Goal: Obtain resource: Obtain resource

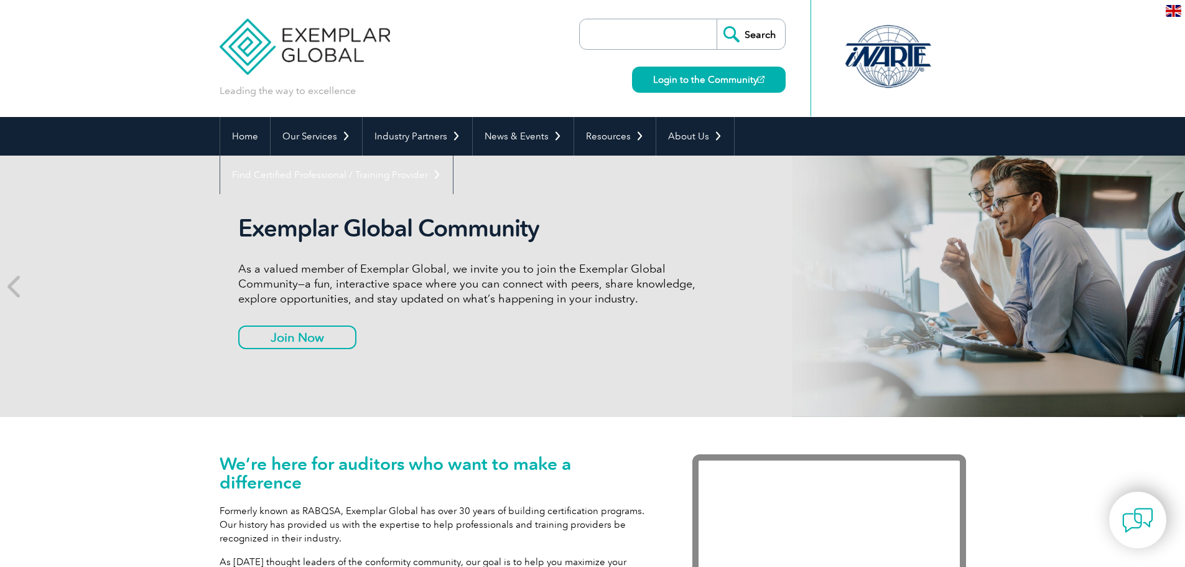
click at [615, 32] on input "search" at bounding box center [651, 34] width 131 height 30
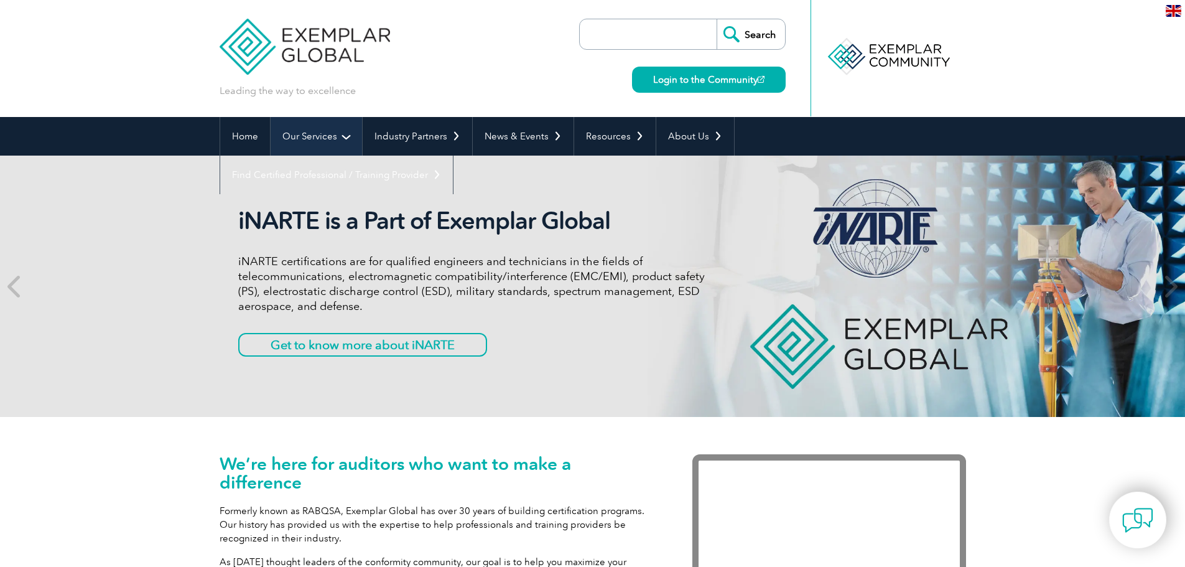
click at [343, 139] on link "Our Services" at bounding box center [316, 136] width 91 height 39
click at [342, 135] on link "Our Services" at bounding box center [316, 136] width 91 height 39
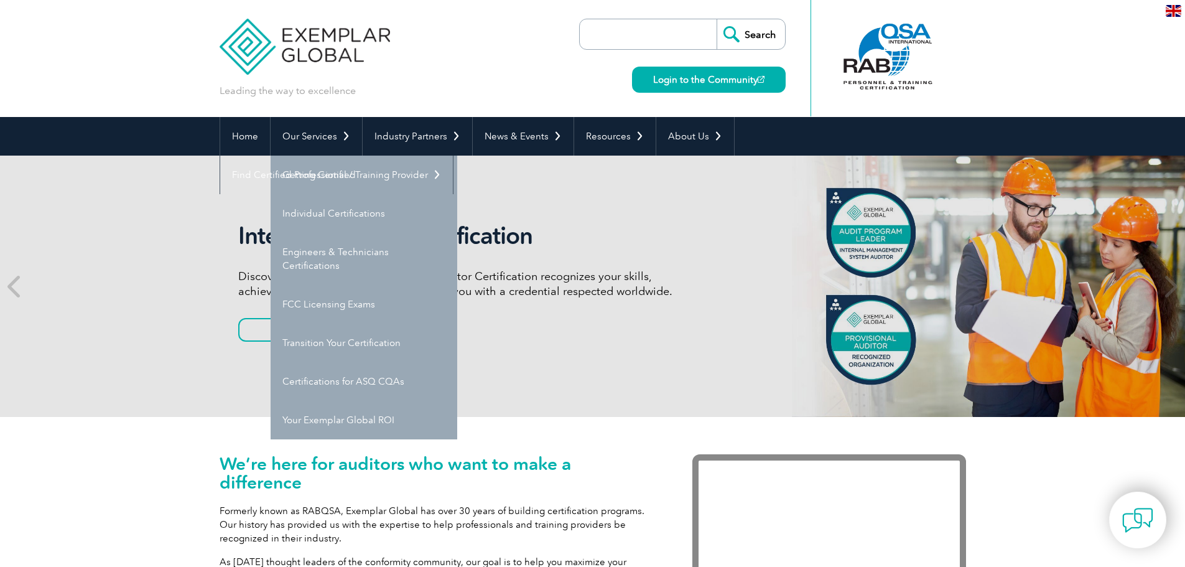
click at [323, 212] on link "Individual Certifications" at bounding box center [364, 213] width 187 height 39
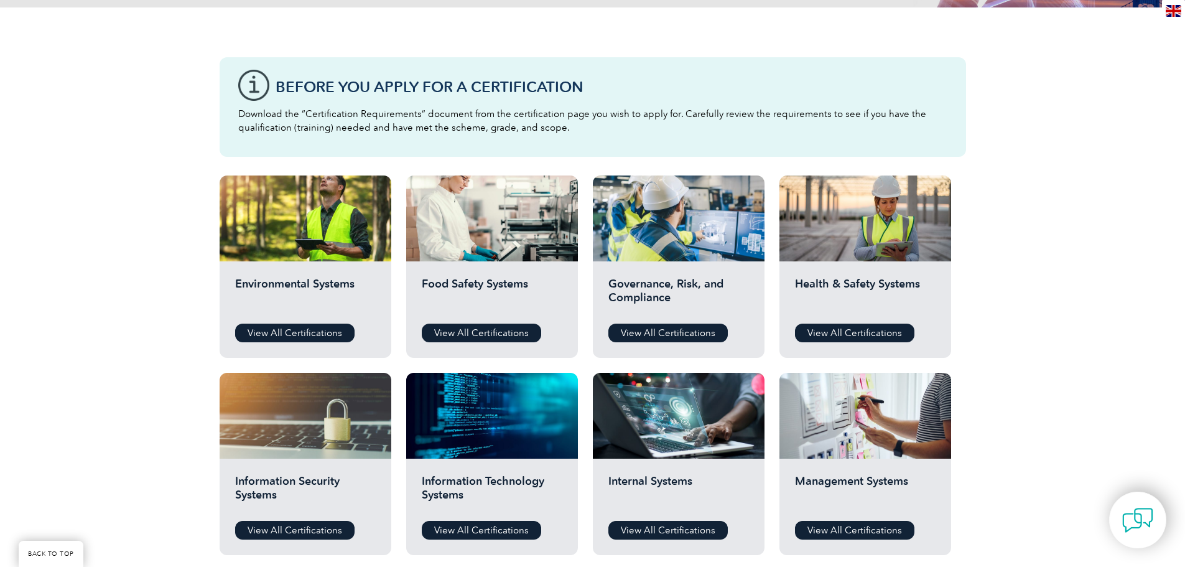
scroll to position [299, 0]
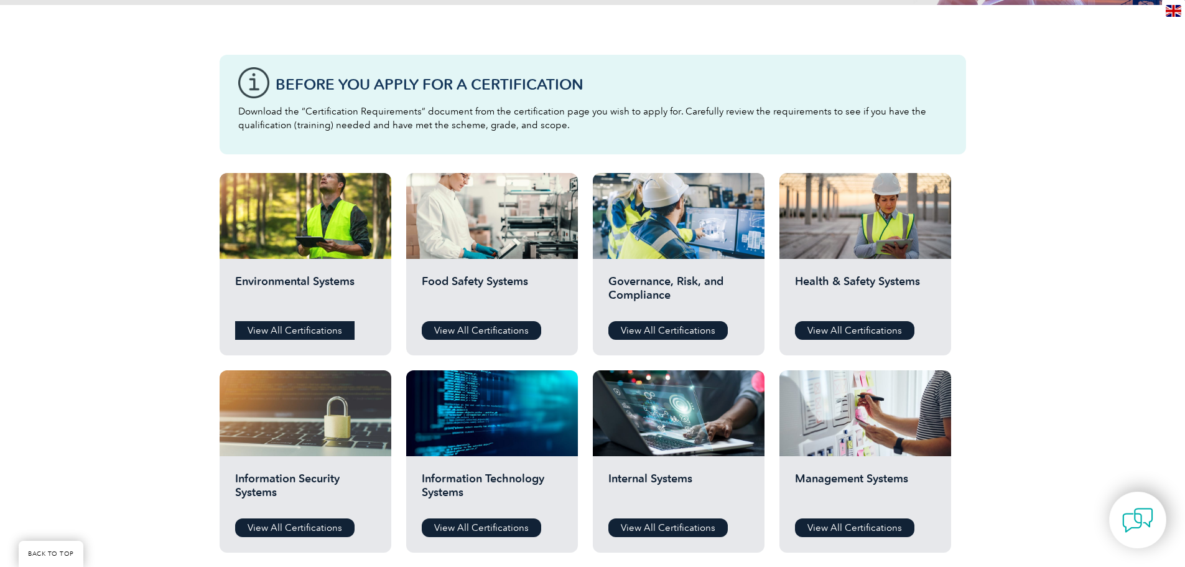
click at [257, 329] on link "View All Certifications" at bounding box center [294, 330] width 119 height 19
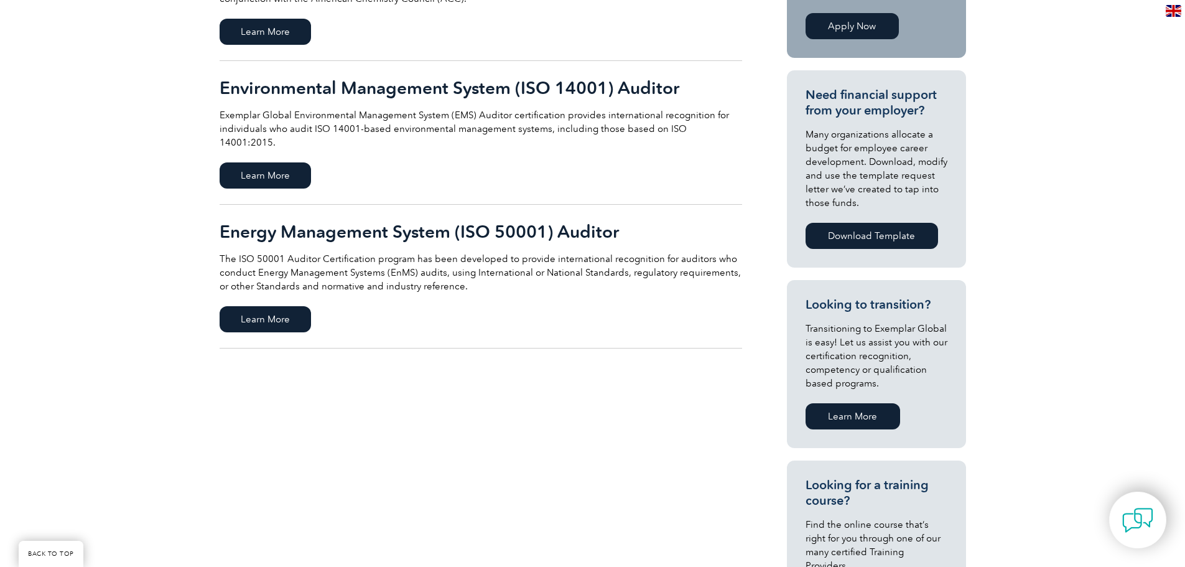
scroll to position [398, 0]
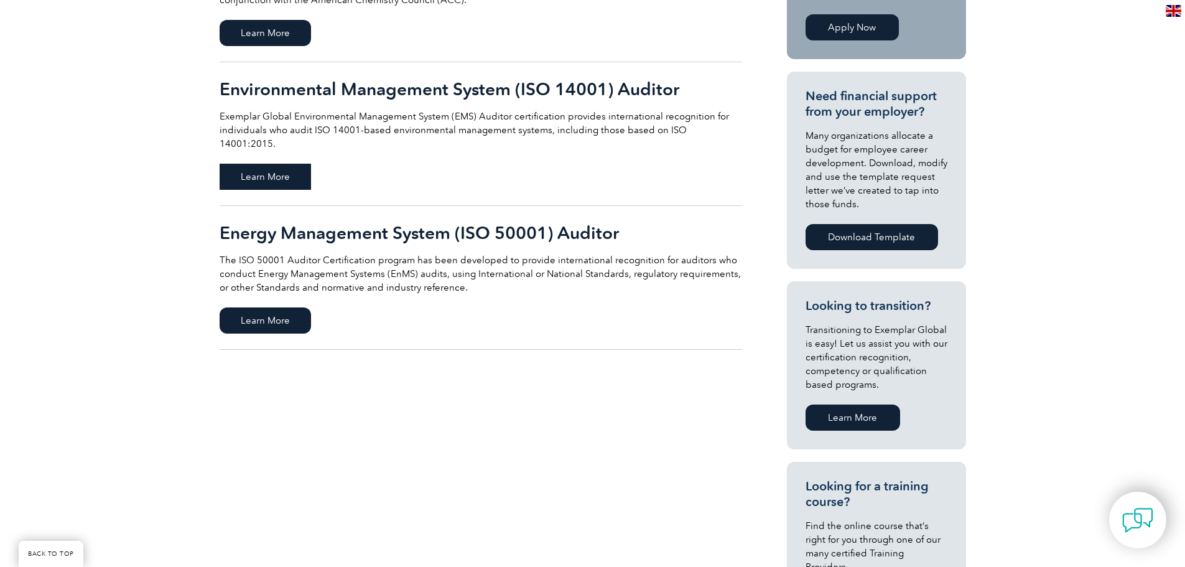
click at [281, 164] on span "Learn More" at bounding box center [265, 177] width 91 height 26
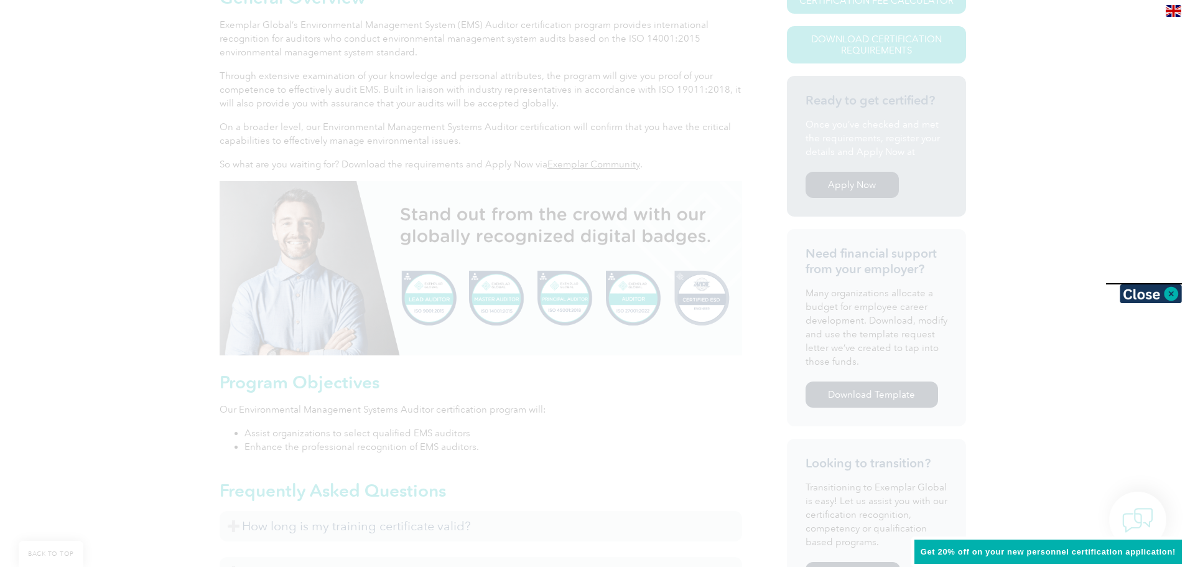
scroll to position [355, 0]
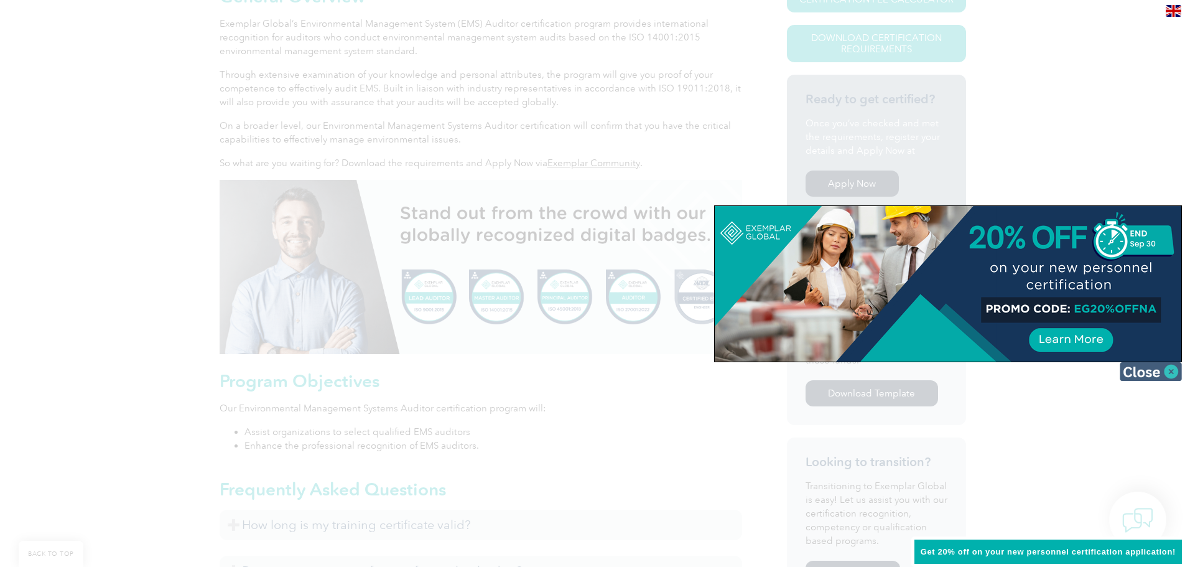
click at [1169, 375] on img at bounding box center [1151, 371] width 62 height 19
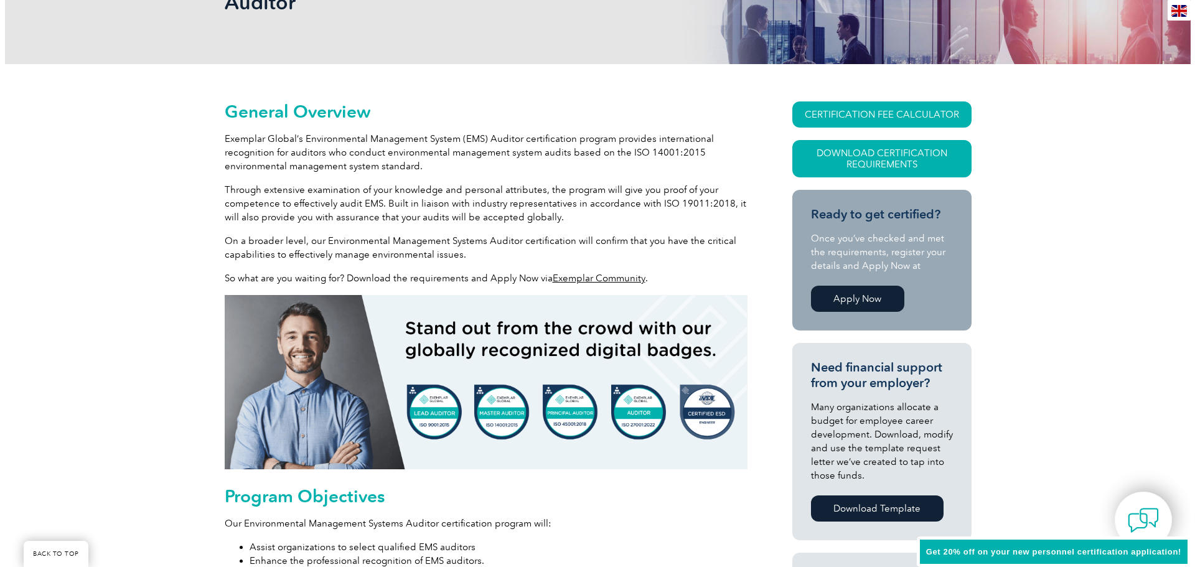
scroll to position [230, 0]
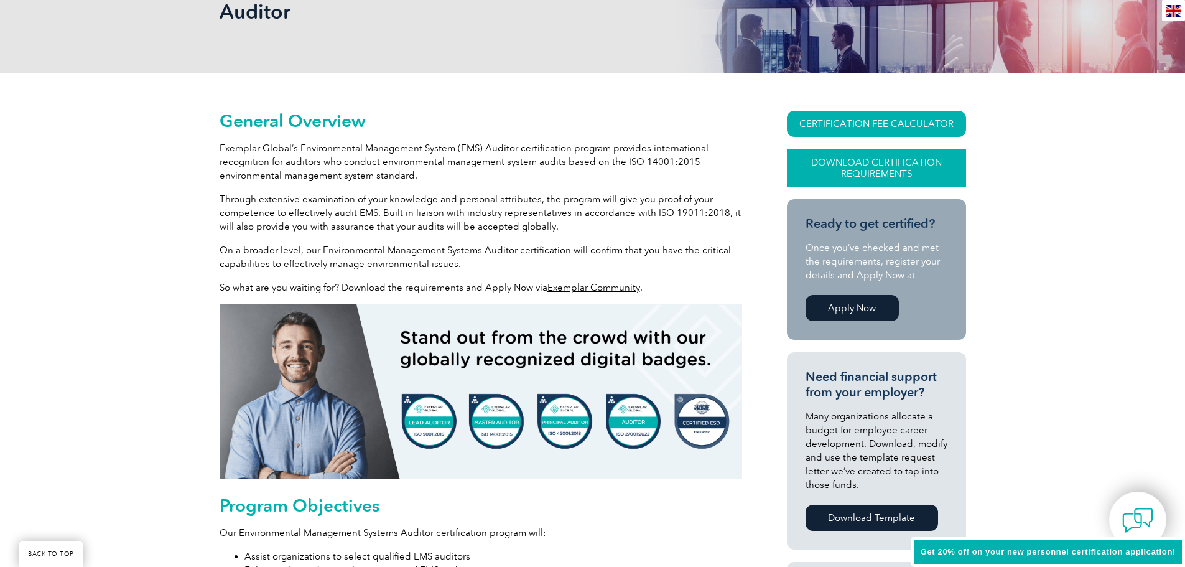
click at [857, 169] on link "Download Certification Requirements" at bounding box center [876, 167] width 179 height 37
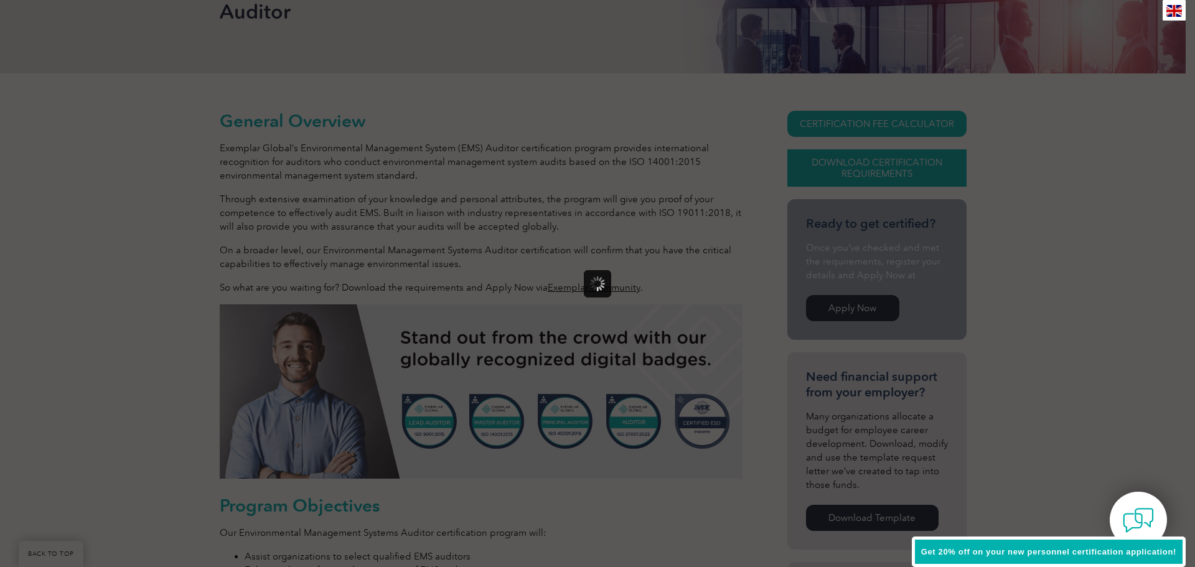
scroll to position [0, 0]
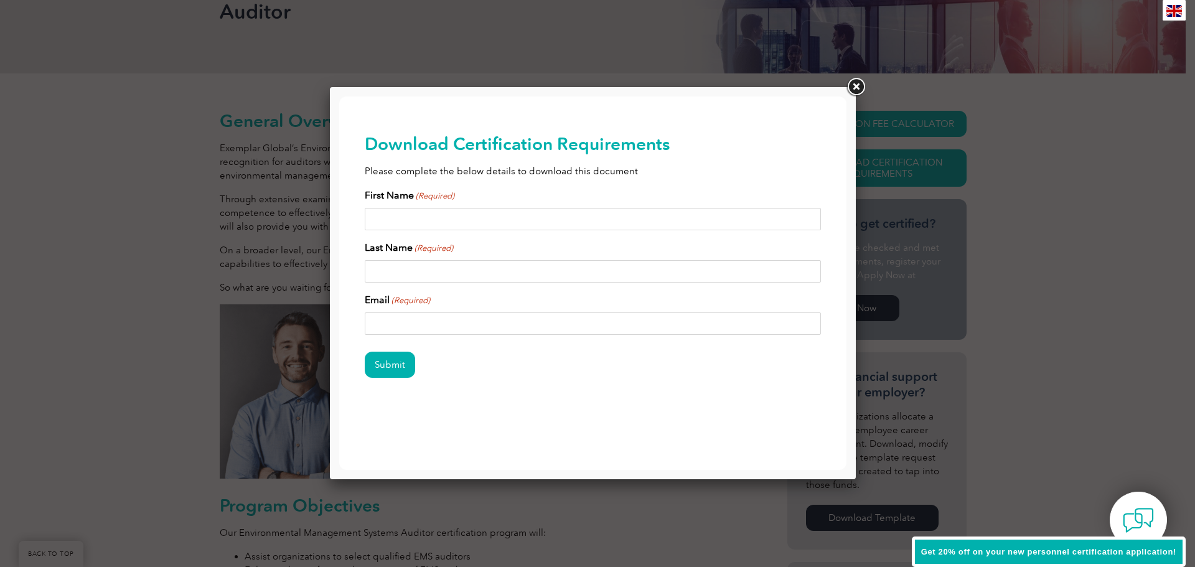
click at [595, 226] on input "First Name (Required)" at bounding box center [593, 219] width 457 height 22
type input "Lauren"
type input "Besser"
type input "lbesser@gsi-net.com"
click at [396, 370] on input "Submit" at bounding box center [390, 365] width 50 height 26
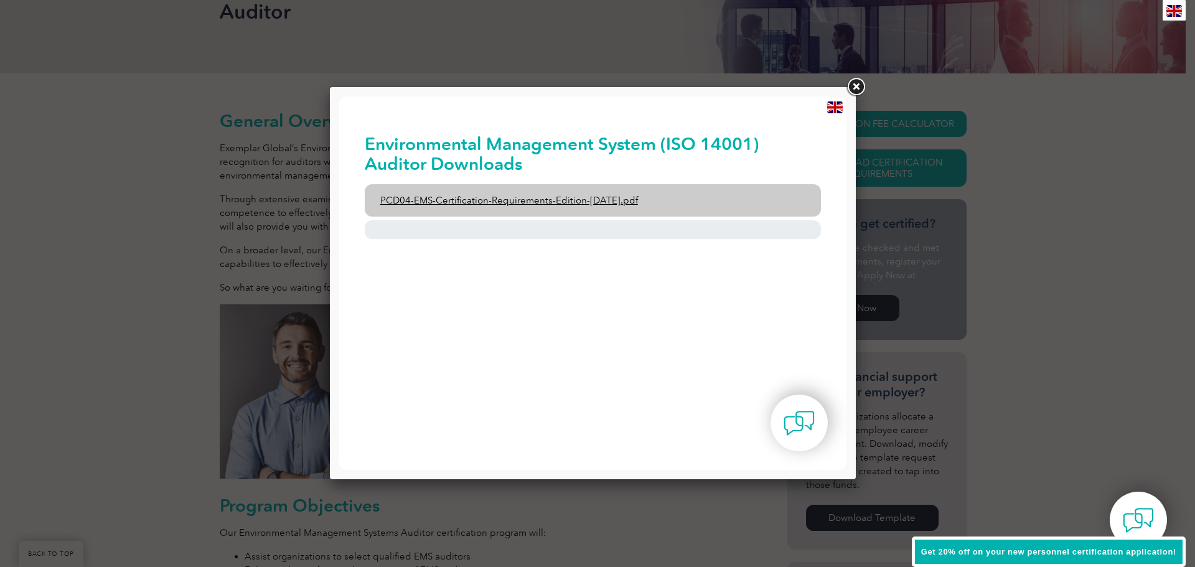
click at [469, 198] on link "PCD04-EMS-Certification-Requirements-Edition-2-April-2022.pdf" at bounding box center [593, 200] width 457 height 32
